Goal: Task Accomplishment & Management: Manage account settings

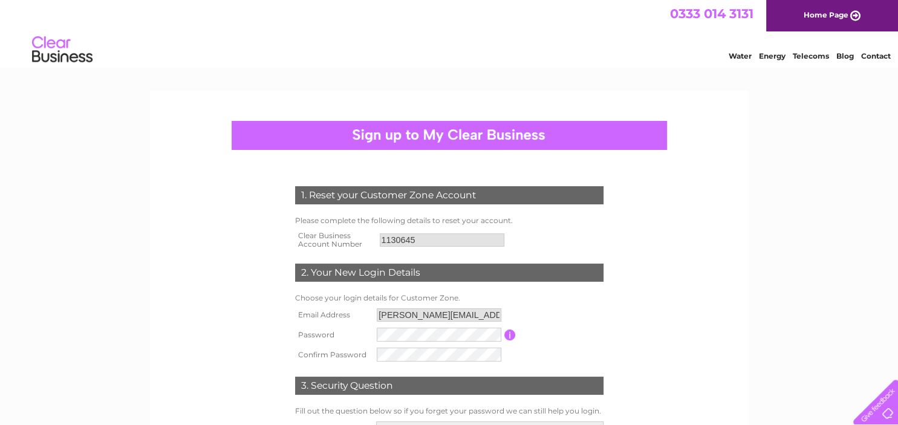
click at [512, 335] on input "button" at bounding box center [509, 335] width 11 height 11
click at [684, 364] on form "1. Reset your Customer Zone Account Please complete the following details to re…" at bounding box center [450, 337] width 576 height 350
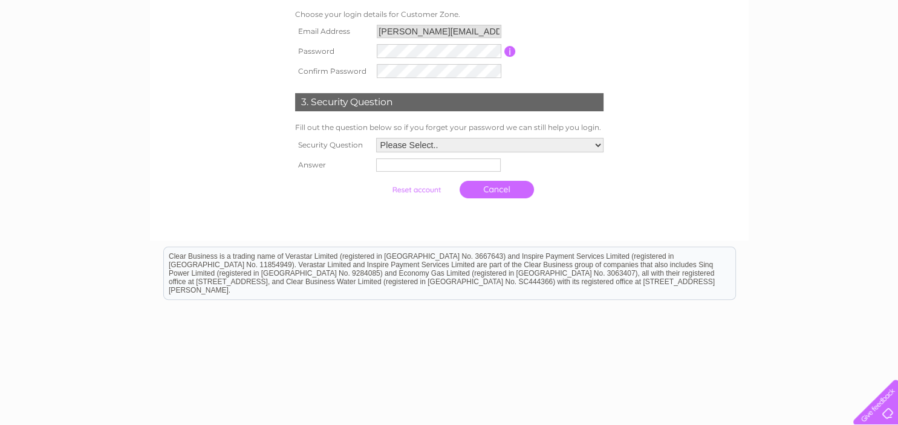
scroll to position [188, 0]
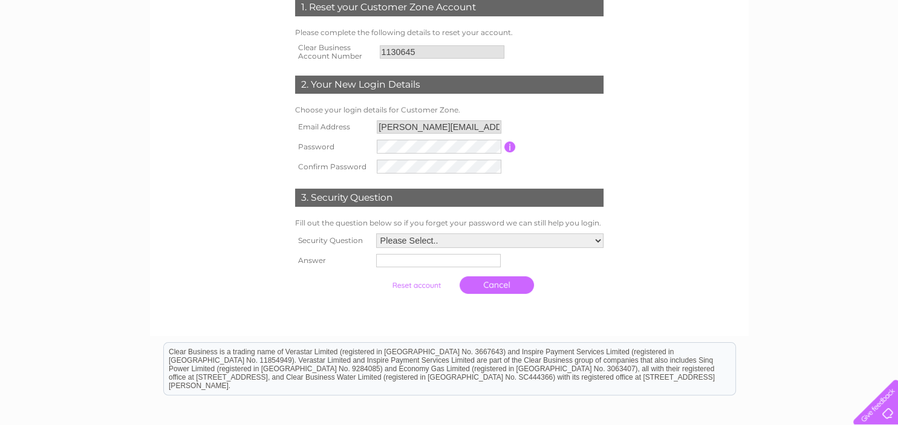
click at [509, 146] on input "button" at bounding box center [509, 147] width 11 height 11
click at [376, 233] on select "Please Select.. In what town or city was your first job? In what town or city d…" at bounding box center [489, 240] width 227 height 15
select select "5"
click option "What was the name of your first pet?" at bounding box center [0, 0] width 0 height 0
click at [384, 263] on input "text" at bounding box center [439, 261] width 126 height 15
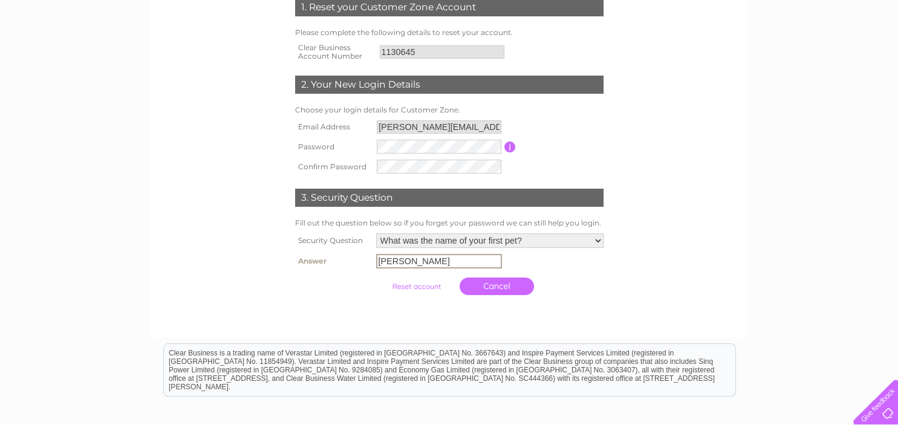
type input "Kyle"
click at [415, 287] on input "submit" at bounding box center [416, 285] width 74 height 17
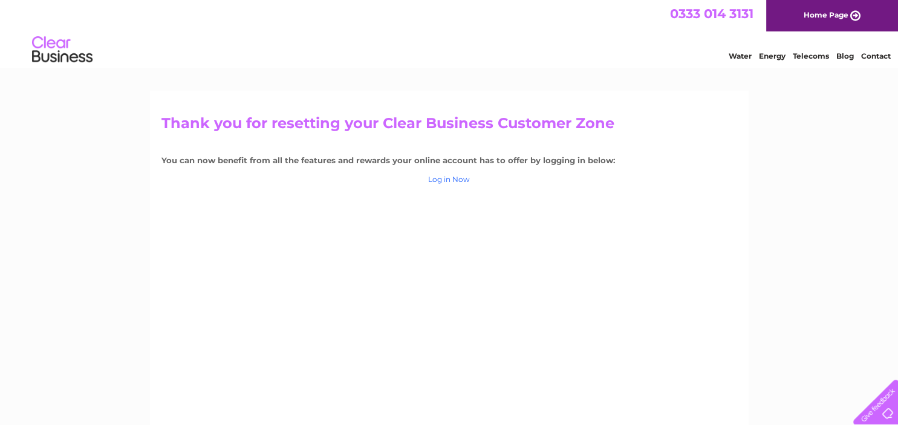
click at [444, 175] on link "Log in Now" at bounding box center [449, 179] width 42 height 9
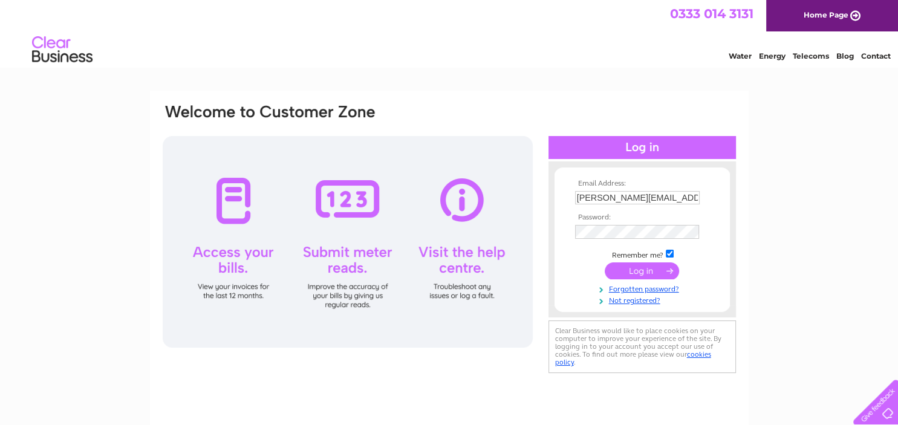
click at [639, 270] on input "submit" at bounding box center [642, 271] width 74 height 17
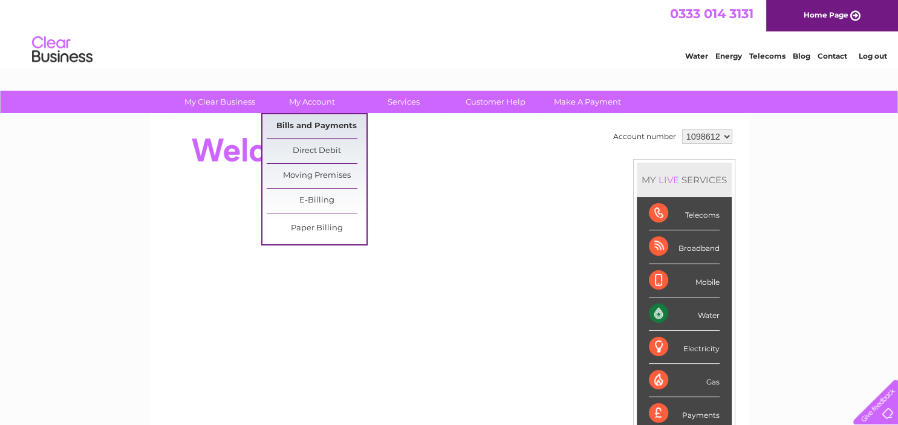
click at [310, 121] on link "Bills and Payments" at bounding box center [317, 126] width 100 height 24
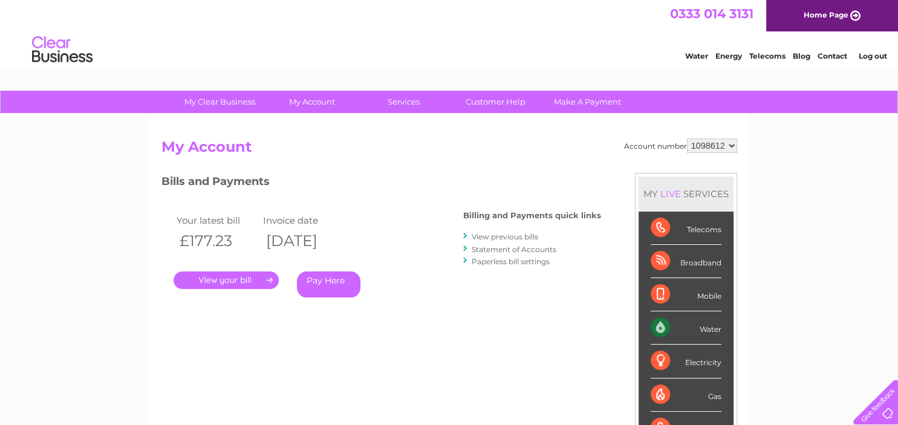
click at [687, 139] on select "1098612" at bounding box center [712, 146] width 50 height 15
click at [884, 192] on div "My Clear Business Login Details My Details My Preferences Link Account My Accou…" at bounding box center [449, 406] width 898 height 631
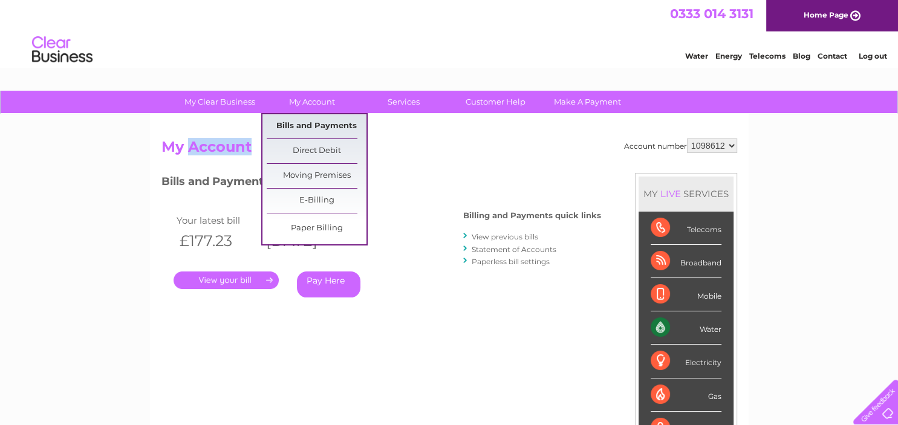
click at [321, 119] on link "Bills and Payments" at bounding box center [317, 126] width 100 height 24
